Goal: Task Accomplishment & Management: Complete application form

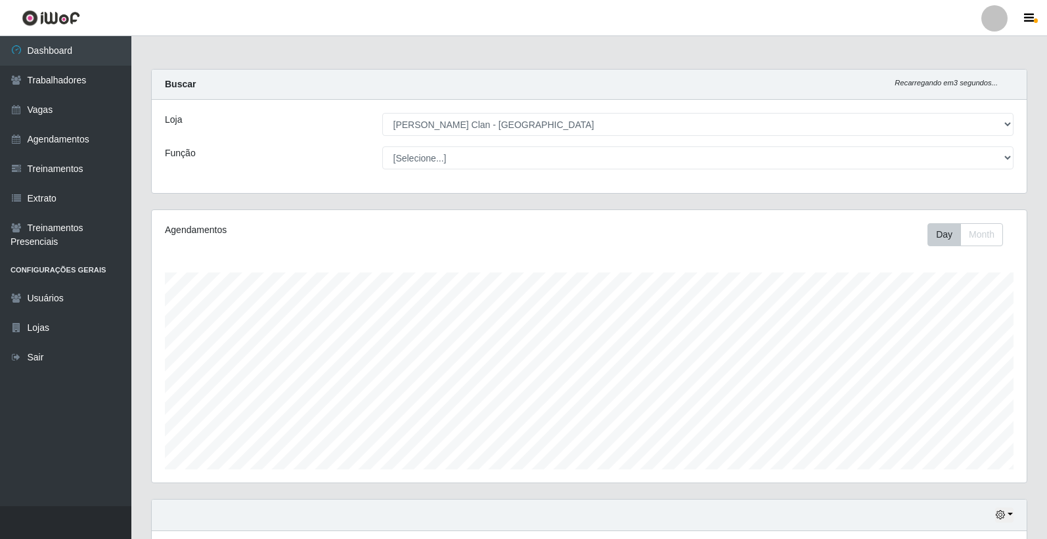
select select "452"
click at [66, 142] on link "Agendamentos" at bounding box center [65, 140] width 131 height 30
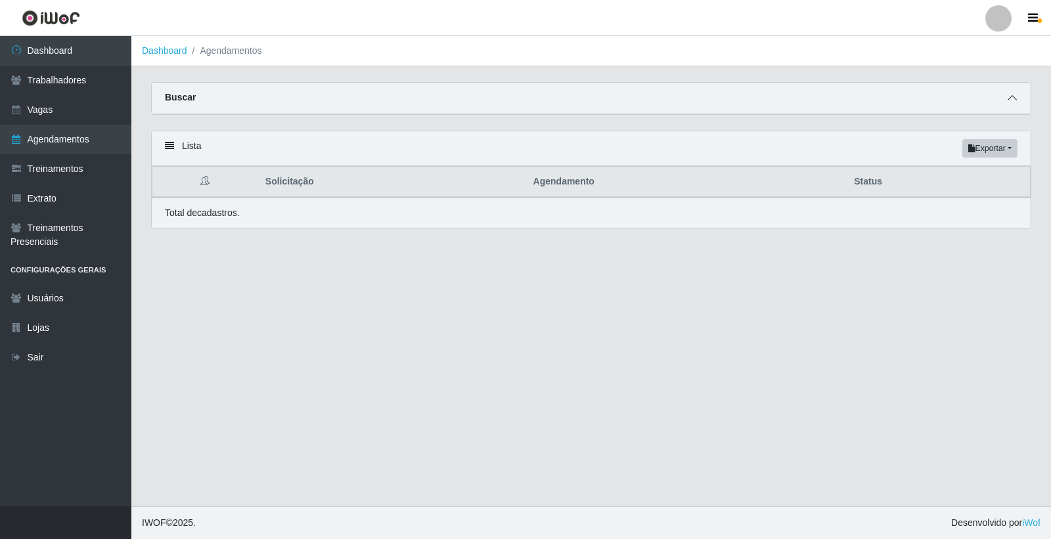
click at [1011, 91] on span at bounding box center [1013, 98] width 16 height 15
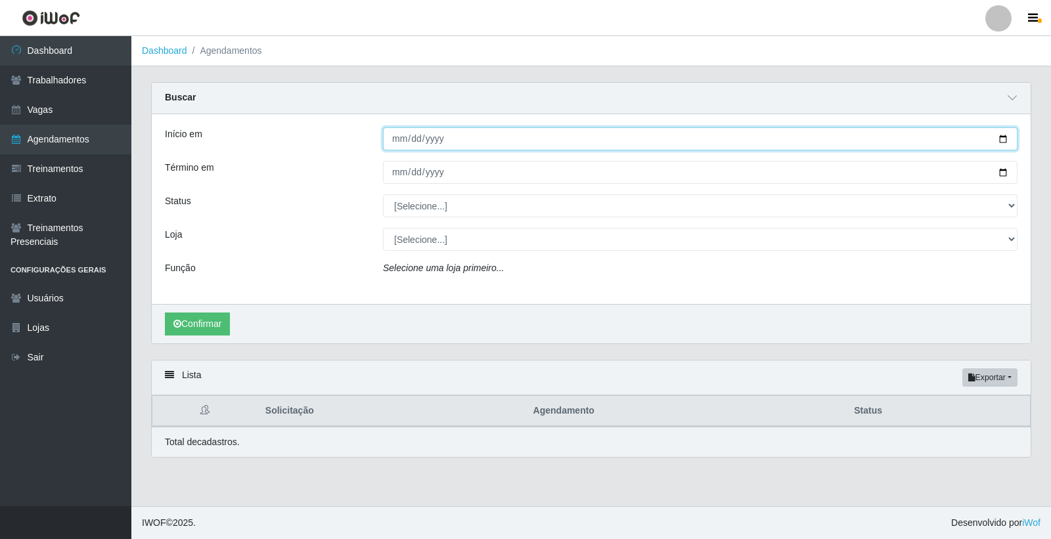
click at [406, 135] on input "Início em" at bounding box center [700, 138] width 635 height 23
type input "[DATE]"
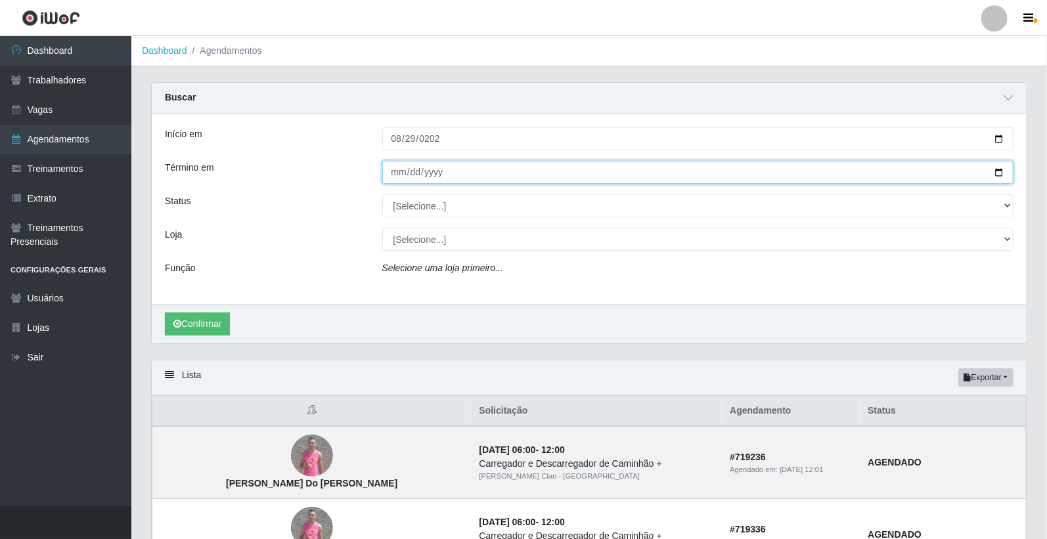
click at [400, 169] on input "Término em" at bounding box center [698, 172] width 632 height 23
type input "[DATE]"
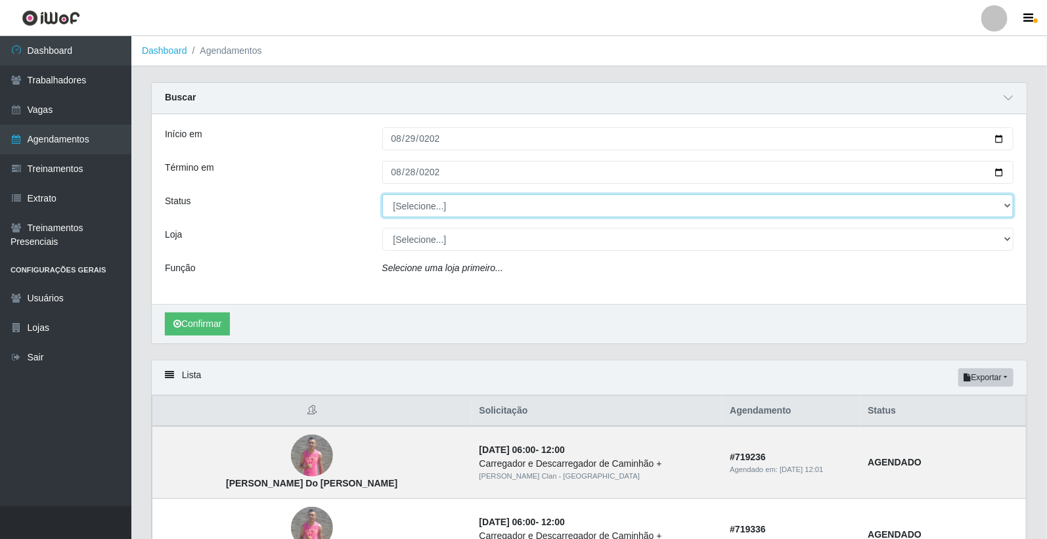
click at [492, 210] on select "[Selecione...] AGENDADO AGUARDANDO LIBERAR EM ANDAMENTO EM REVISÃO FINALIZADO C…" at bounding box center [698, 205] width 632 height 23
select select "AGENDADO"
click at [382, 194] on select "[Selecione...] AGENDADO AGUARDANDO LIBERAR EM ANDAMENTO EM REVISÃO FINALIZADO C…" at bounding box center [698, 205] width 632 height 23
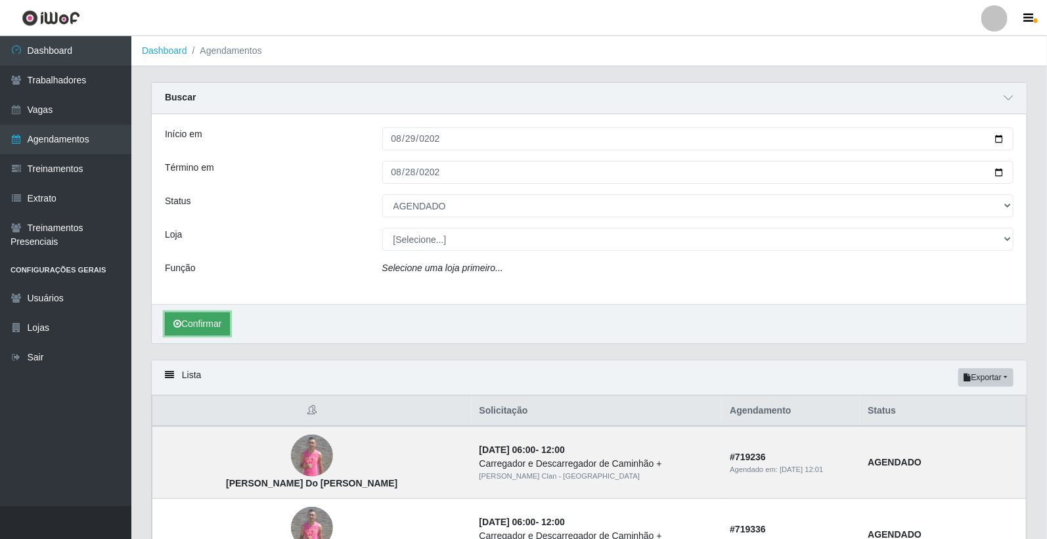
click at [208, 329] on button "Confirmar" at bounding box center [197, 324] width 65 height 23
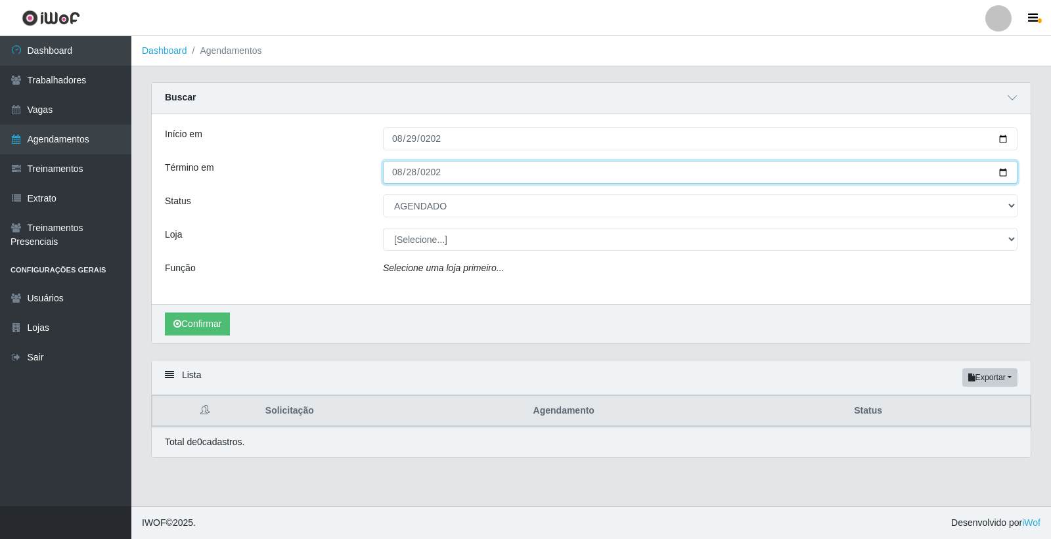
click at [401, 175] on input "[DATE]" at bounding box center [700, 172] width 635 height 23
type input "[DATE]"
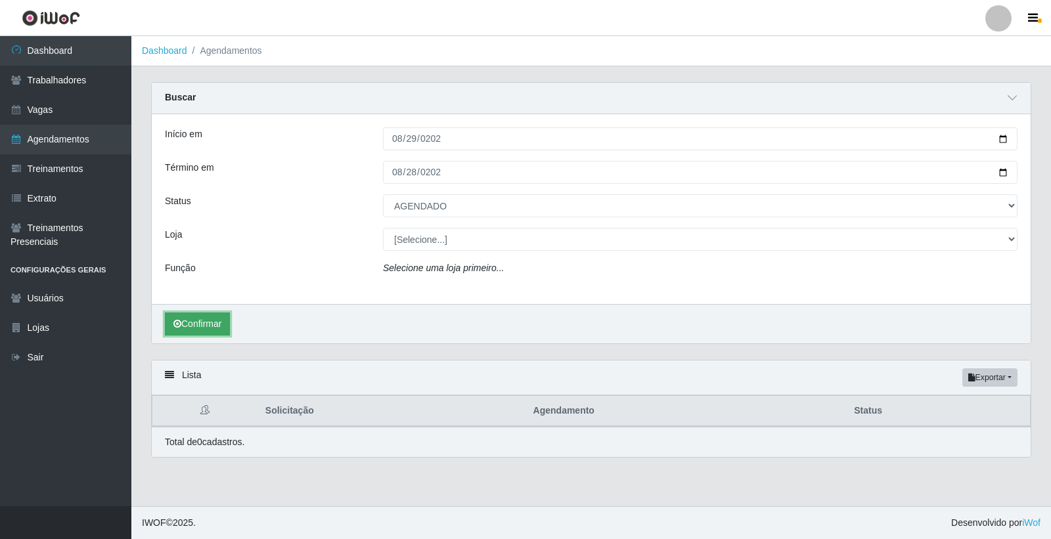
click at [209, 323] on button "Confirmar" at bounding box center [197, 324] width 65 height 23
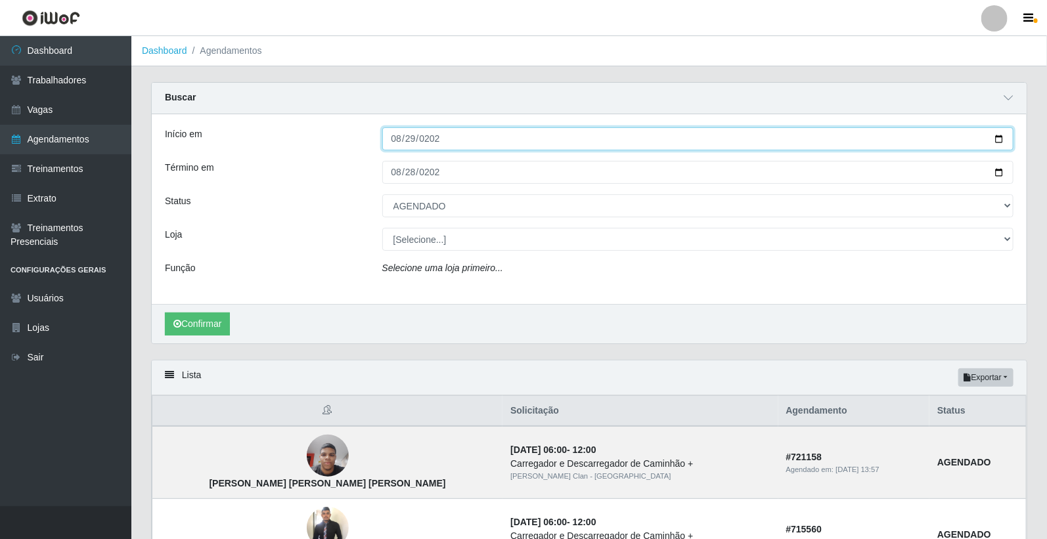
click at [394, 141] on input "[DATE]" at bounding box center [698, 138] width 632 height 23
type input "[DATE]"
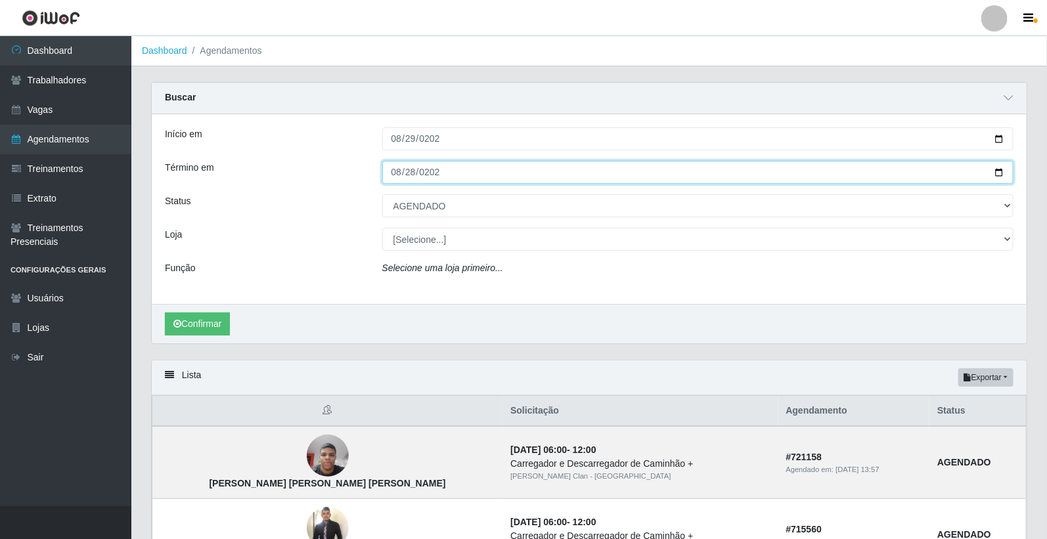
click at [399, 173] on input "[DATE]" at bounding box center [698, 172] width 632 height 23
type input "[DATE]"
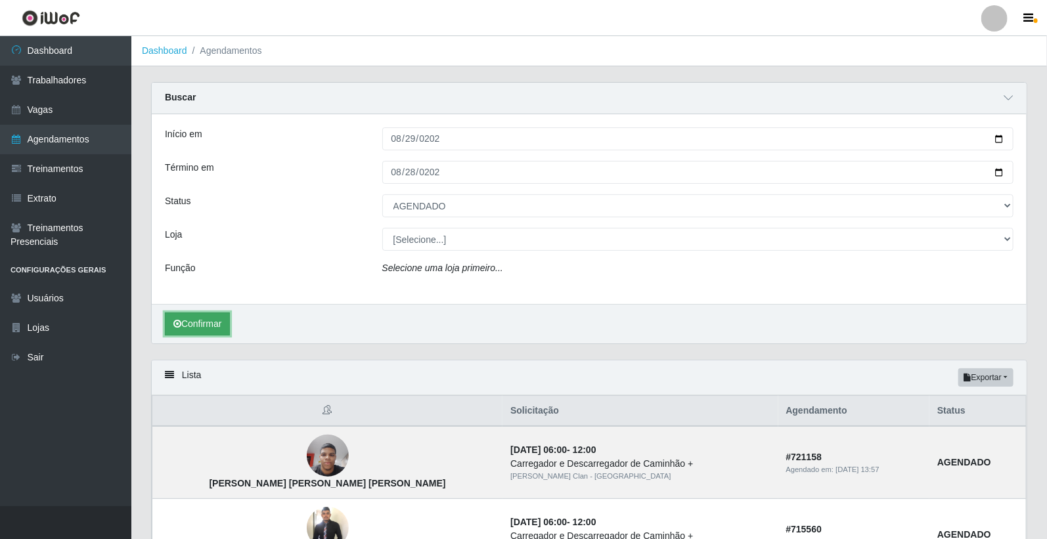
click at [210, 322] on button "Confirmar" at bounding box center [197, 324] width 65 height 23
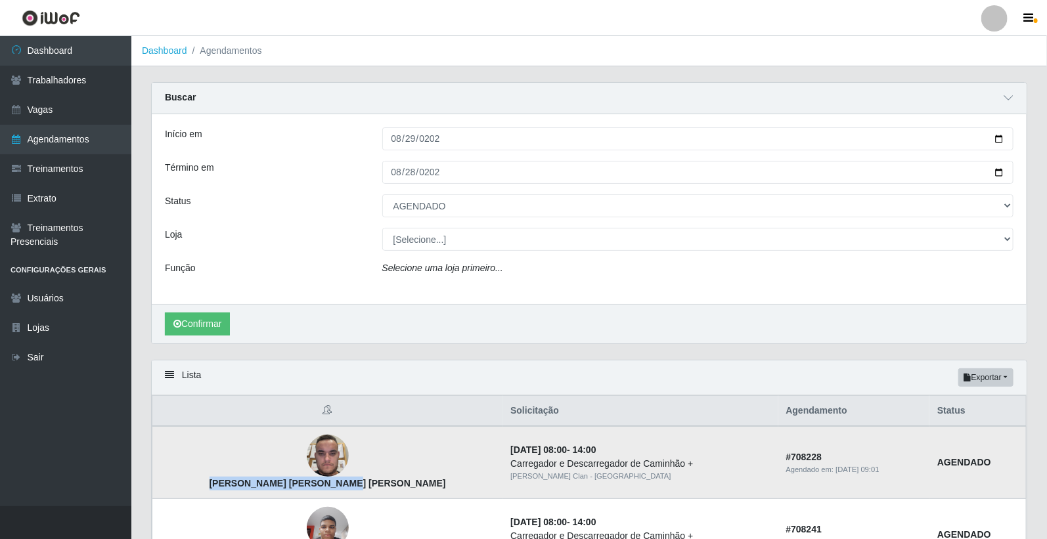
drag, startPoint x: 231, startPoint y: 487, endPoint x: 390, endPoint y: 490, distance: 158.4
click at [390, 490] on td "[PERSON_NAME] [PERSON_NAME] [PERSON_NAME]" at bounding box center [327, 462] width 351 height 73
click at [390, 478] on td "[PERSON_NAME] [PERSON_NAME] [PERSON_NAME]" at bounding box center [327, 462] width 351 height 73
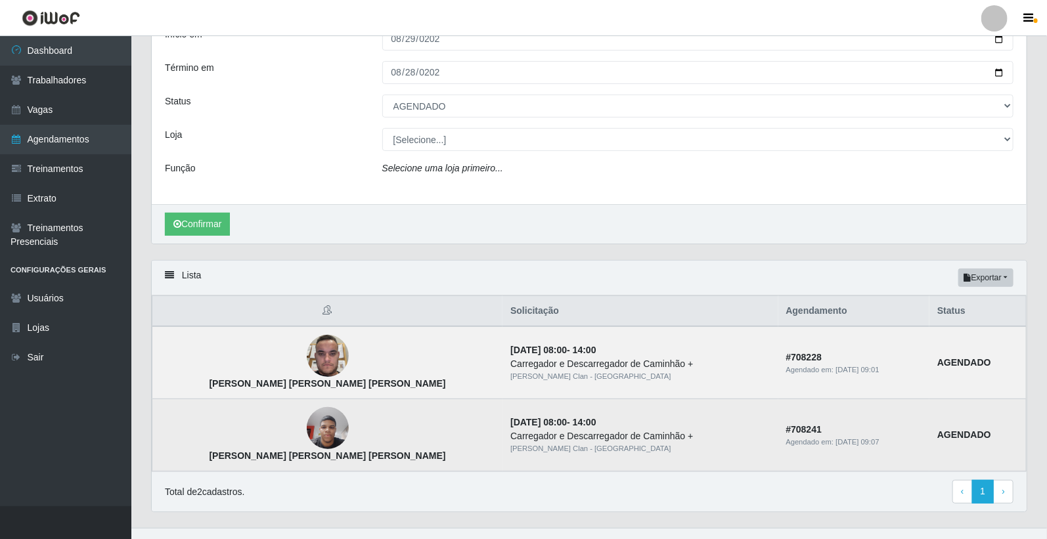
scroll to position [122, 0]
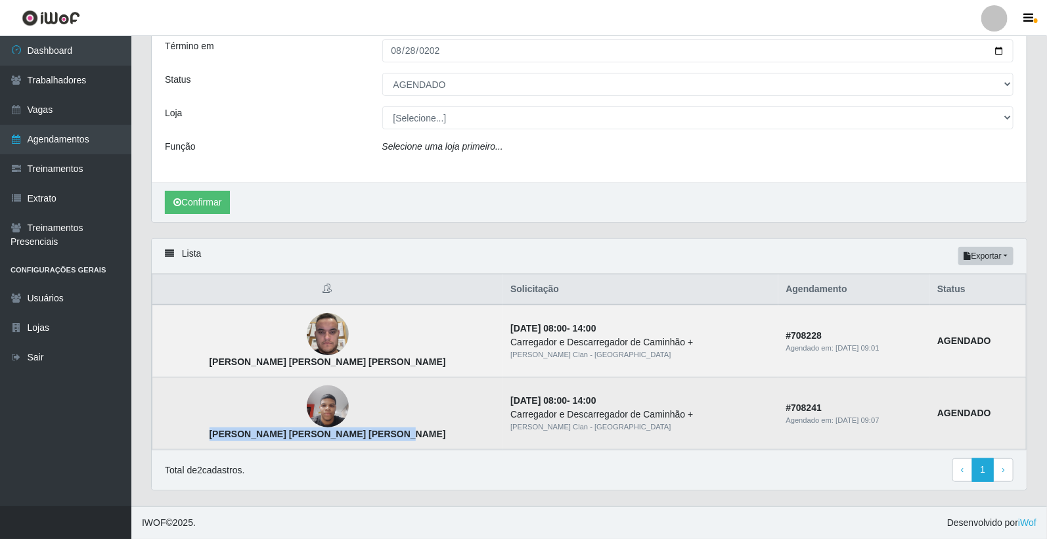
drag, startPoint x: 208, startPoint y: 432, endPoint x: 372, endPoint y: 440, distance: 163.8
click at [372, 440] on td "[PERSON_NAME] [PERSON_NAME] [PERSON_NAME]" at bounding box center [327, 414] width 351 height 72
click at [376, 438] on td "[PERSON_NAME] [PERSON_NAME] [PERSON_NAME]" at bounding box center [327, 414] width 351 height 72
